Goal: Task Accomplishment & Management: Use online tool/utility

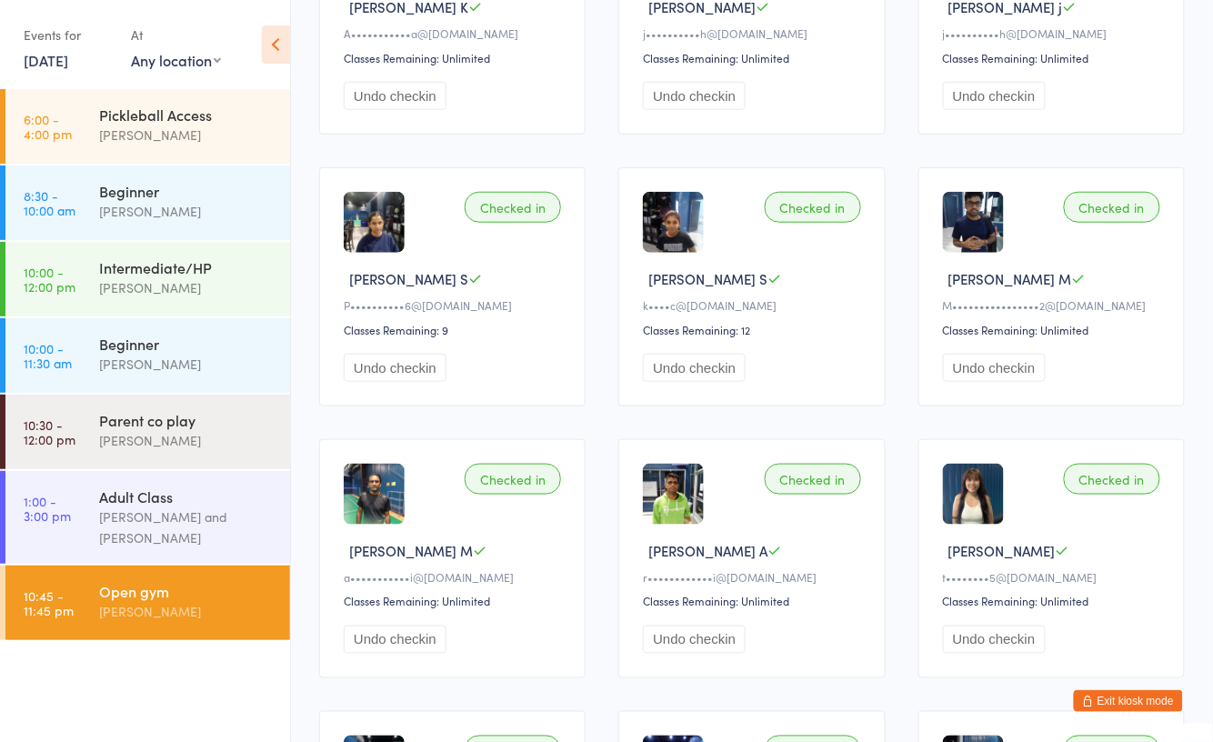
scroll to position [364, 0]
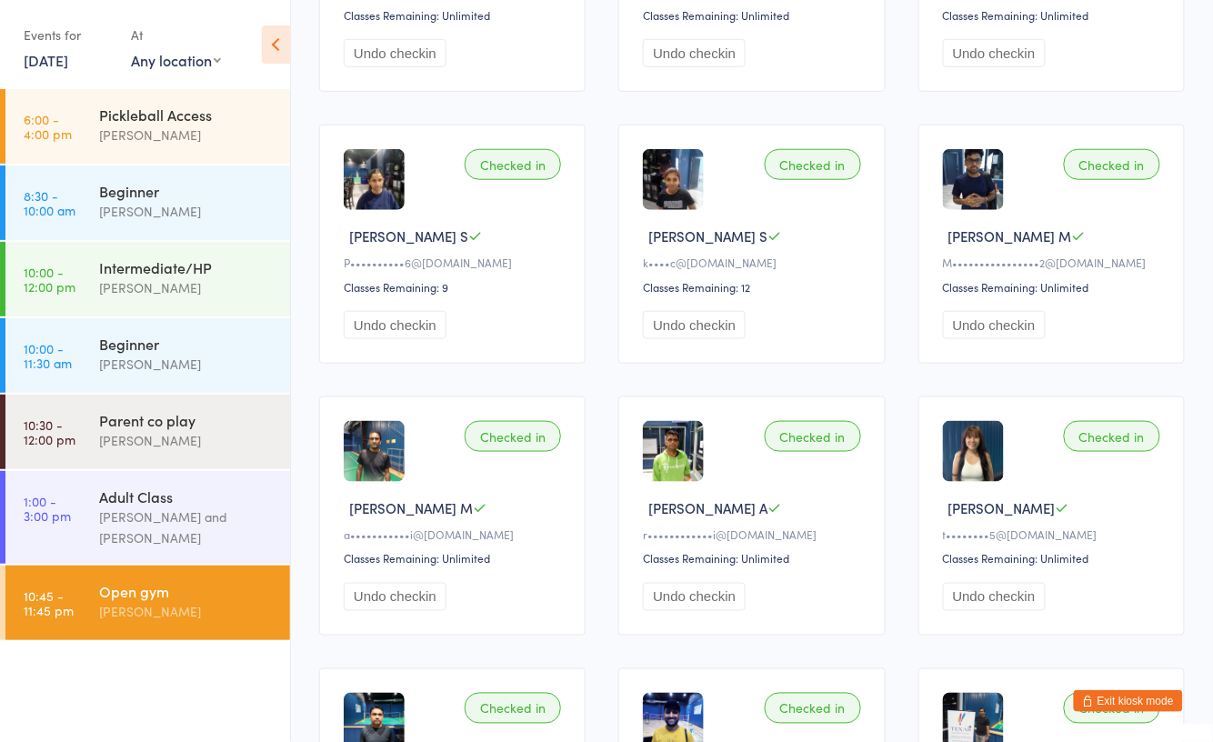
click at [666, 515] on span "Rajul A" at bounding box center [707, 507] width 119 height 19
drag, startPoint x: 646, startPoint y: 507, endPoint x: 675, endPoint y: 517, distance: 30.8
click at [675, 517] on div "Checked in Rajul A r••••••••••••i@gmail.com Classes Remaining: Unlimited Undo c…" at bounding box center [751, 515] width 266 height 239
copy span "Raju"
click at [1149, 706] on button "Exit kiosk mode" at bounding box center [1128, 701] width 109 height 22
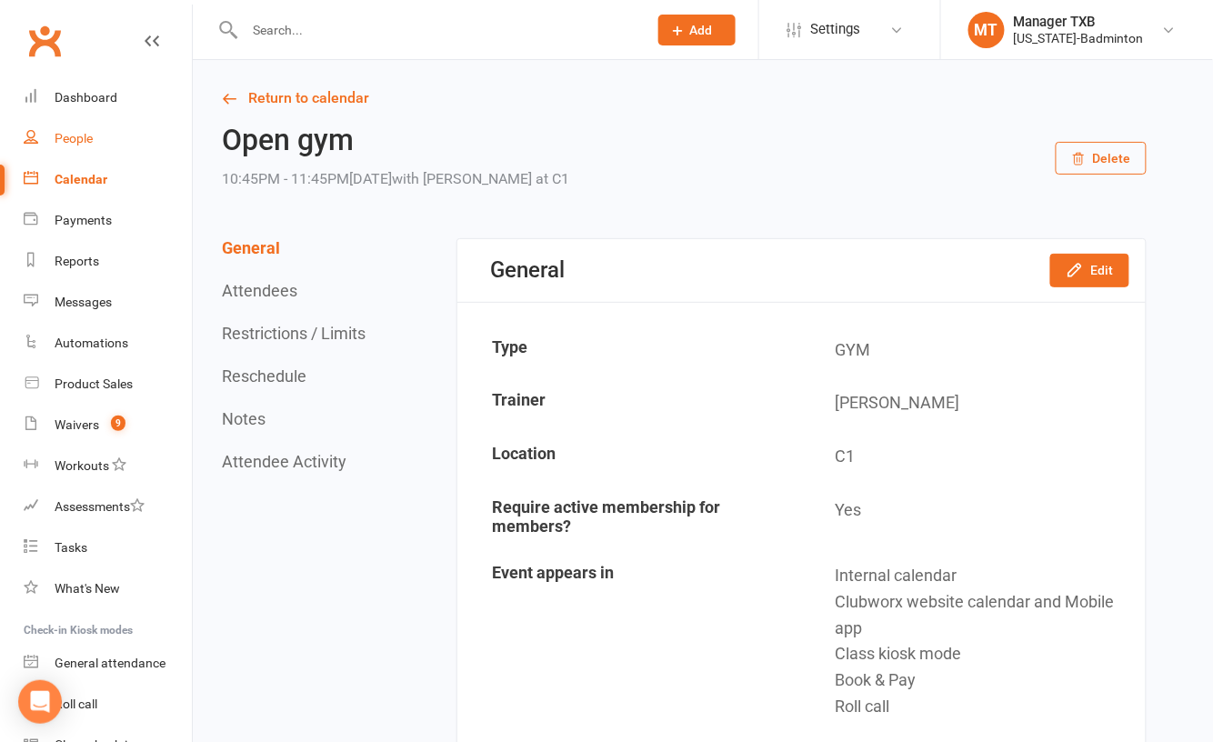
click at [118, 138] on link "People" at bounding box center [108, 138] width 168 height 41
select select "100"
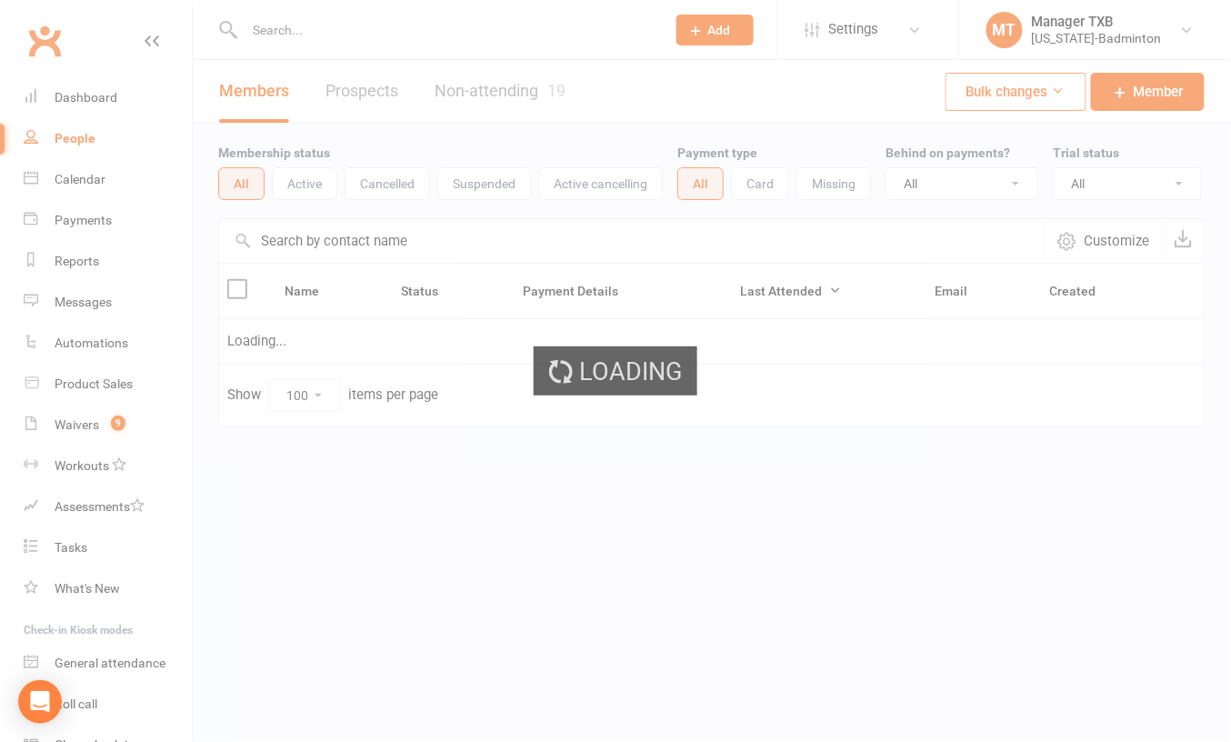
click at [275, 37] on ui-view "Prospect Member Non-attending contact Class / event Appointment Task Membership…" at bounding box center [615, 252] width 1231 height 494
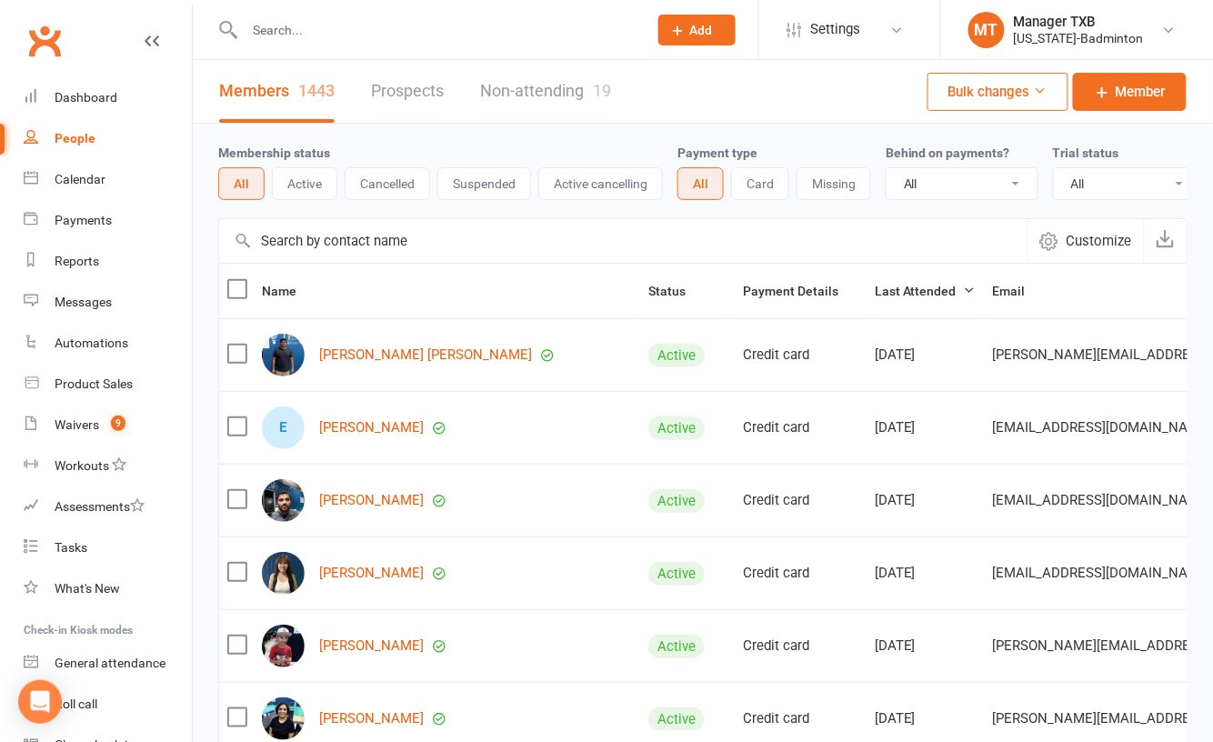
click at [287, 26] on input "text" at bounding box center [437, 29] width 396 height 25
paste input "Raju"
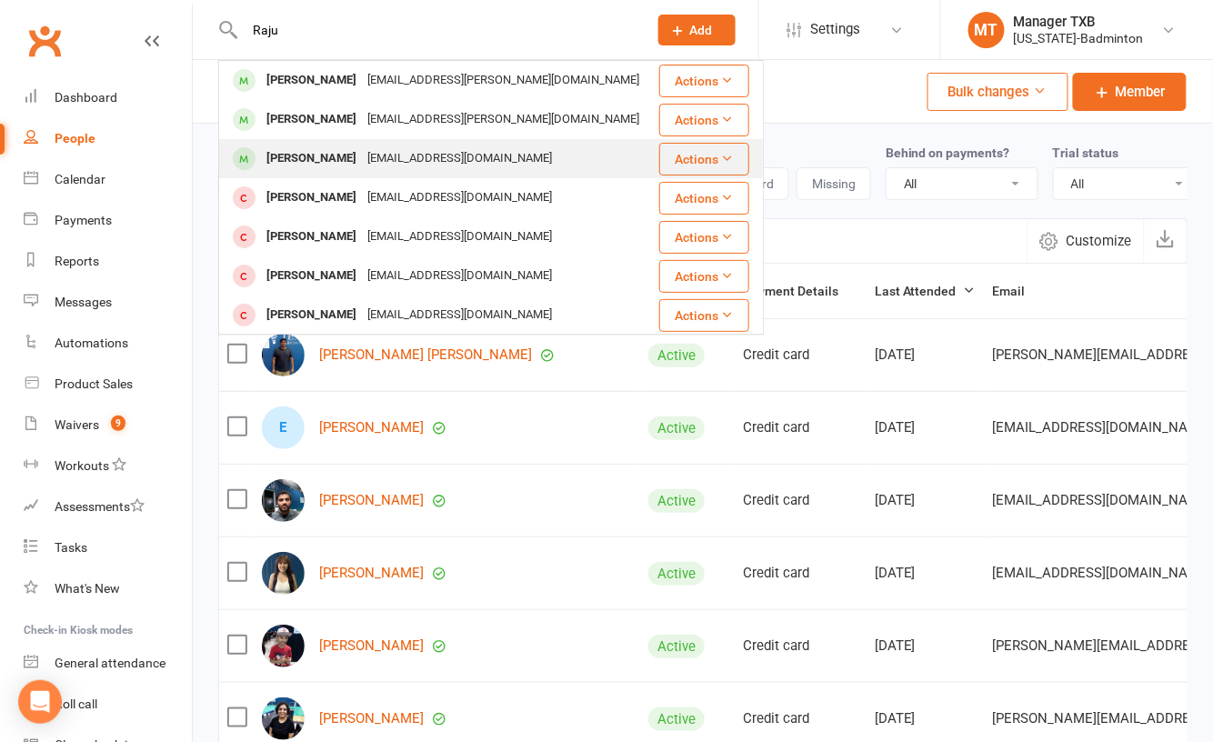
type input "Raju"
click at [296, 157] on div "[PERSON_NAME]" at bounding box center [311, 159] width 101 height 26
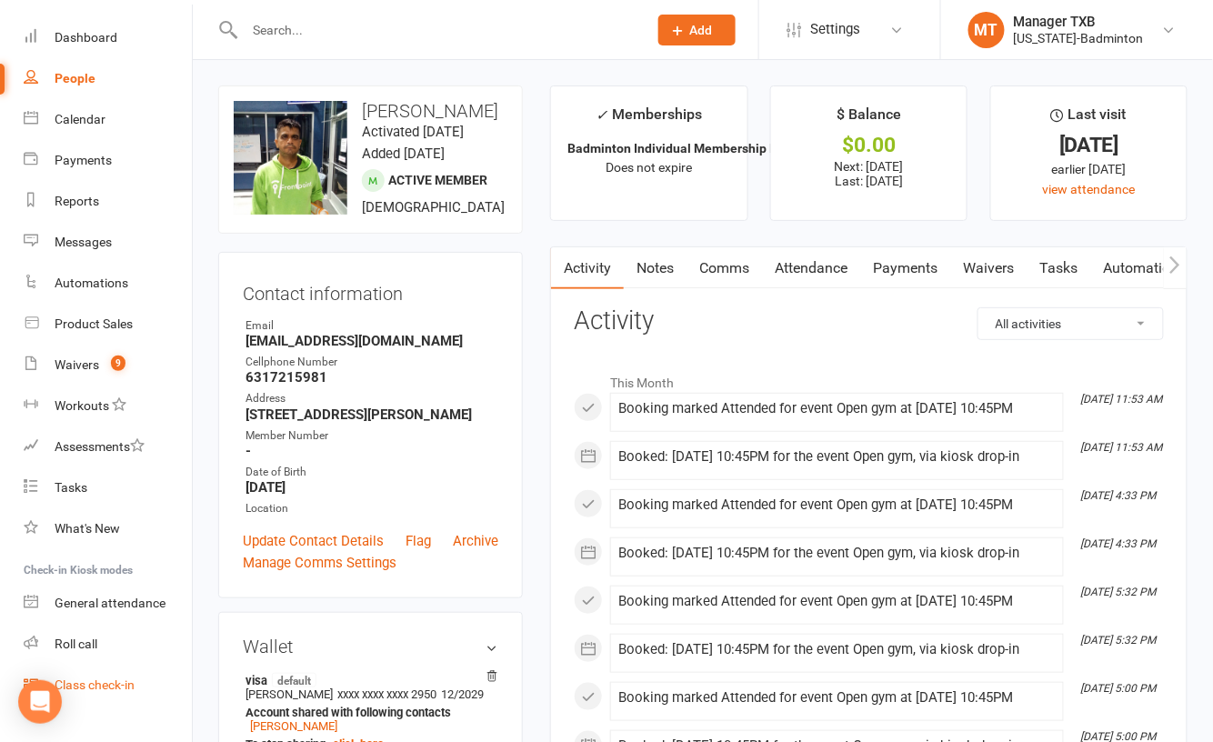
scroll to position [92, 0]
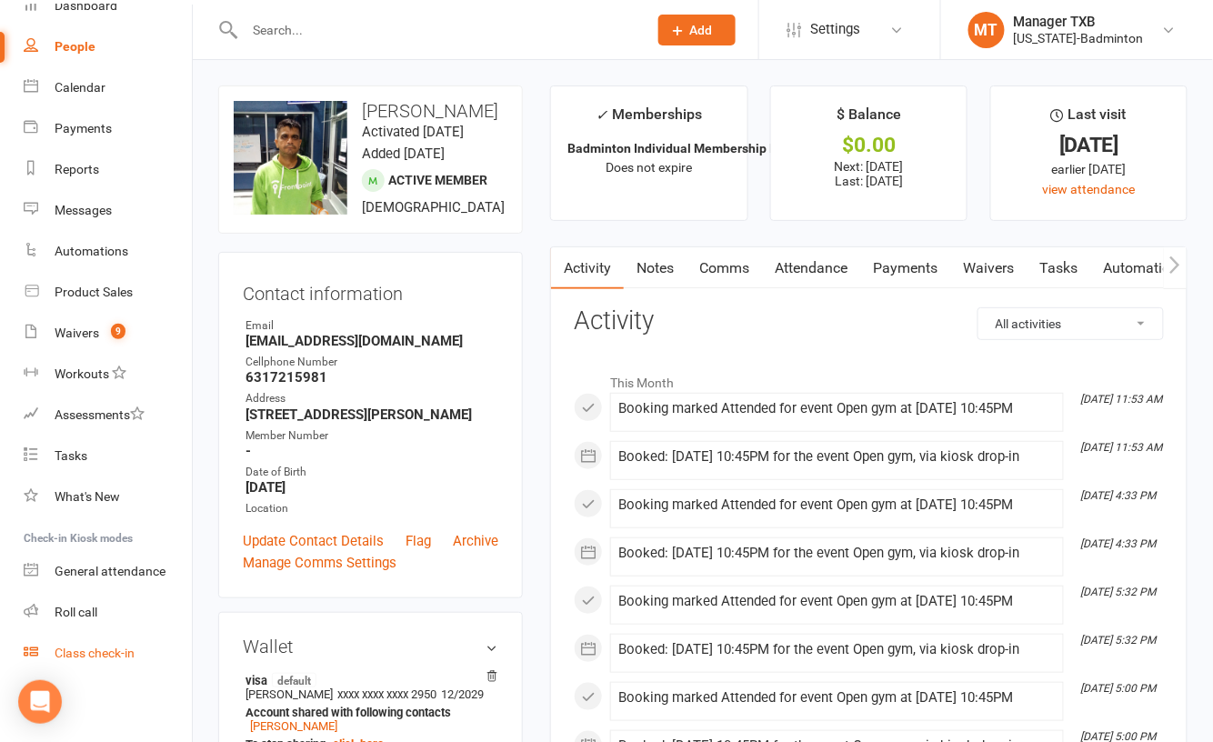
click at [96, 653] on div "Class check-in" at bounding box center [95, 653] width 80 height 15
